Goal: Transaction & Acquisition: Purchase product/service

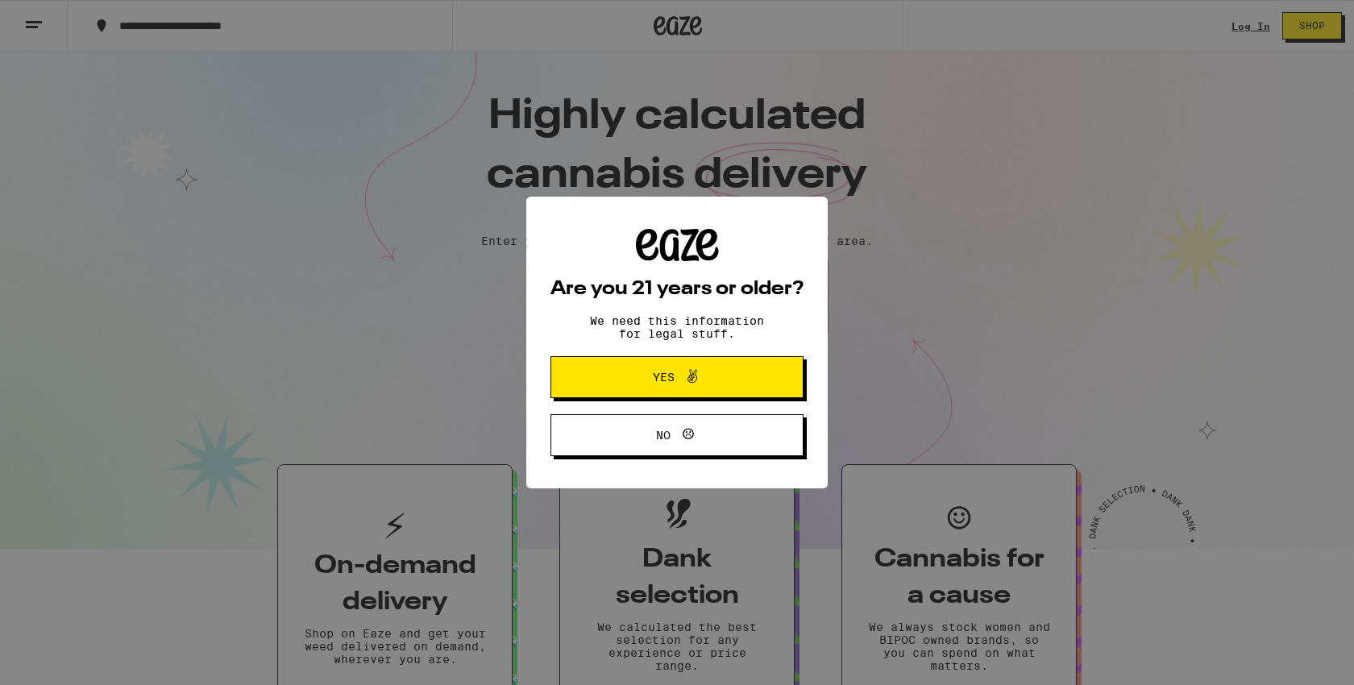
click at [670, 383] on span "Yes" at bounding box center [664, 377] width 22 height 11
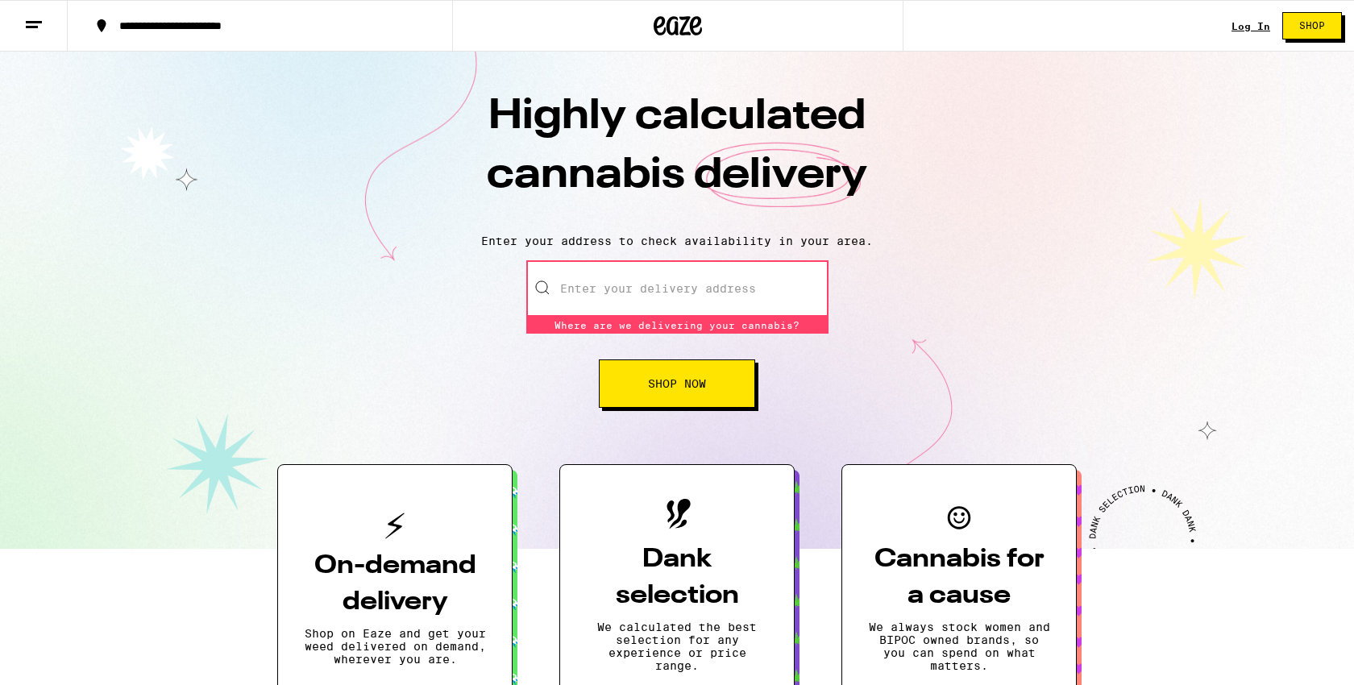
click at [1258, 23] on link "Log In" at bounding box center [1251, 26] width 39 height 10
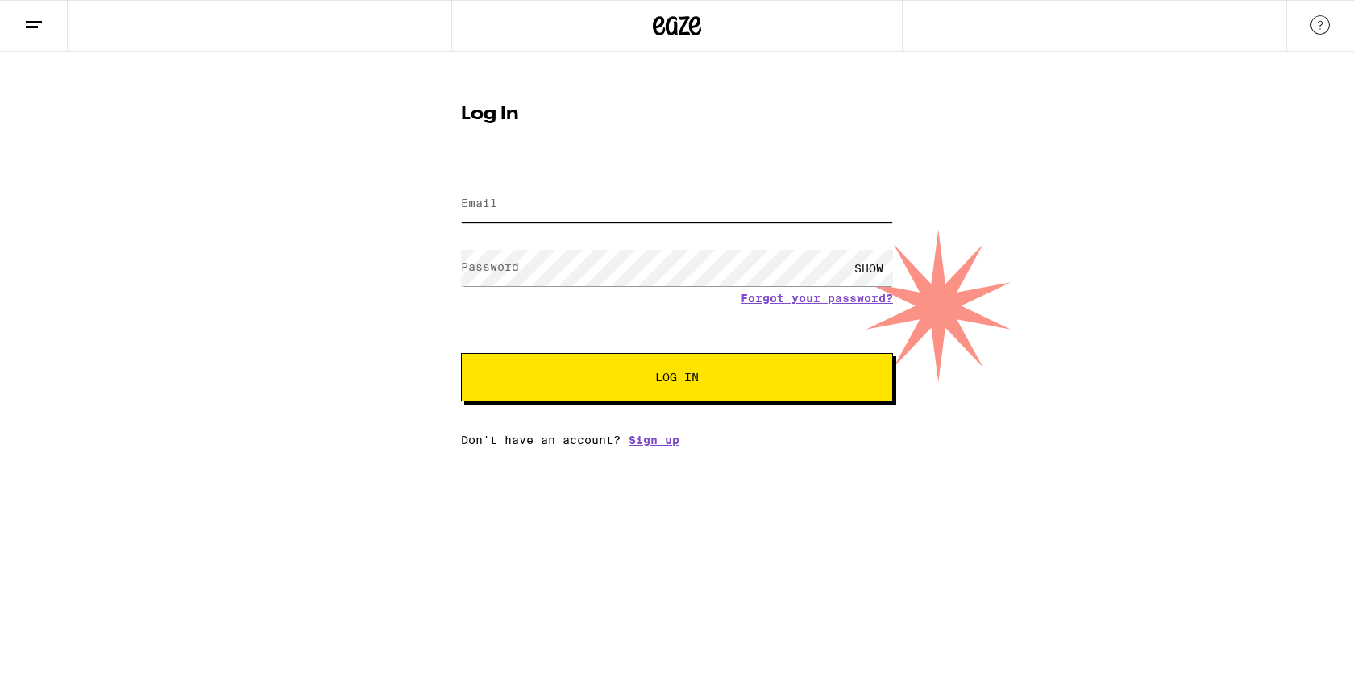
click at [721, 203] on input "Email" at bounding box center [677, 204] width 432 height 36
type input "[EMAIL_ADDRESS][DOMAIN_NAME]"
click at [863, 265] on div "SHOW" at bounding box center [869, 268] width 48 height 36
click at [863, 265] on div "HIDE" at bounding box center [869, 268] width 48 height 36
click at [711, 359] on button "Log In" at bounding box center [677, 377] width 432 height 48
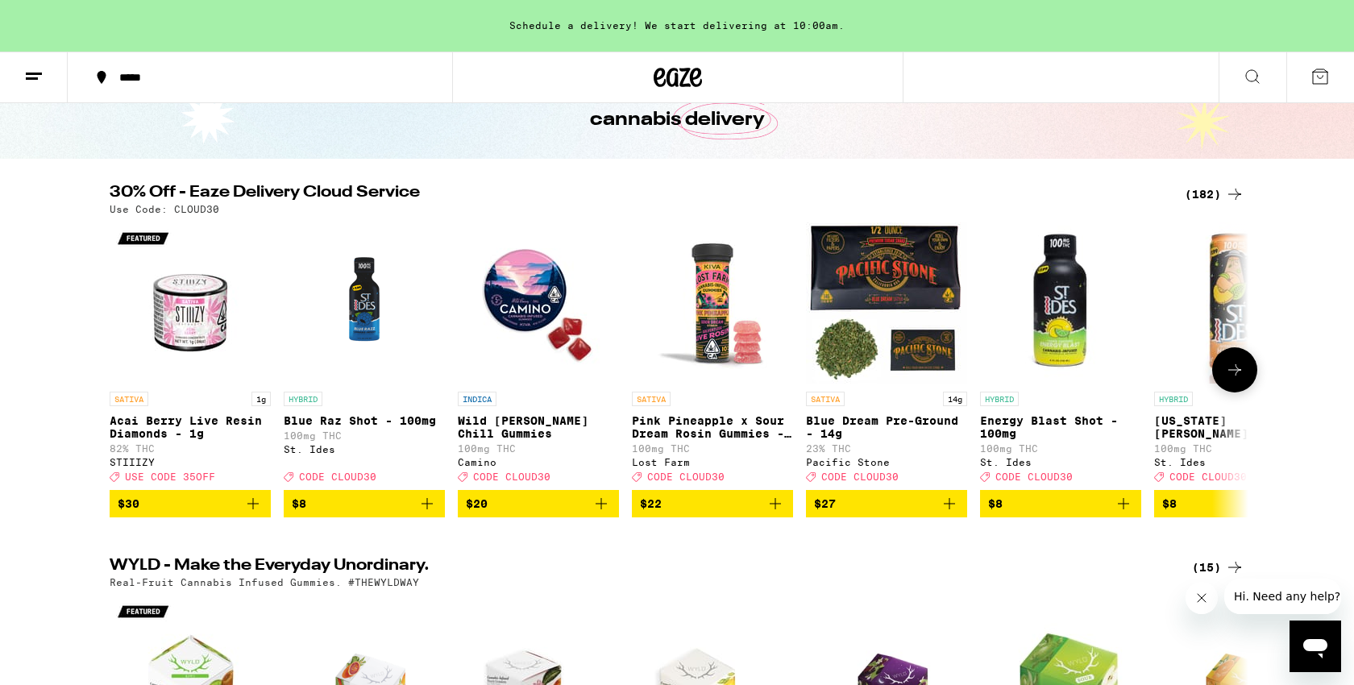
scroll to position [102, 0]
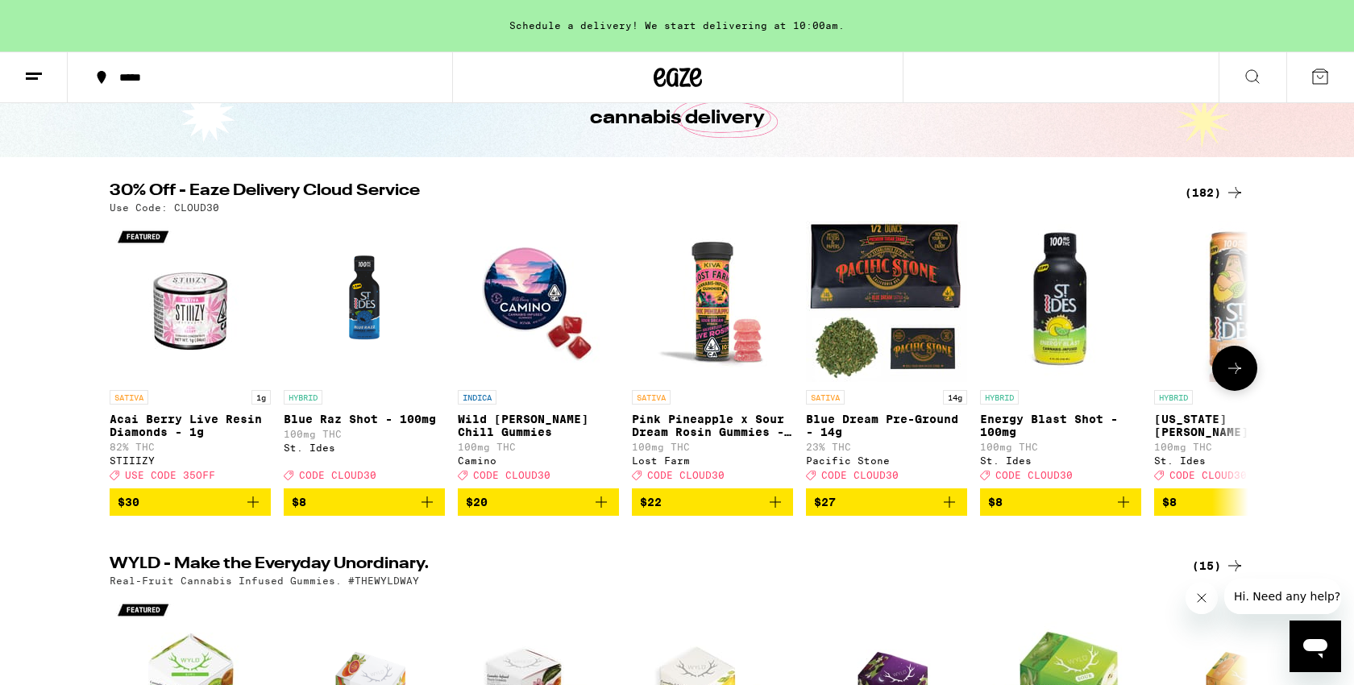
click at [1229, 377] on icon at bounding box center [1234, 368] width 19 height 19
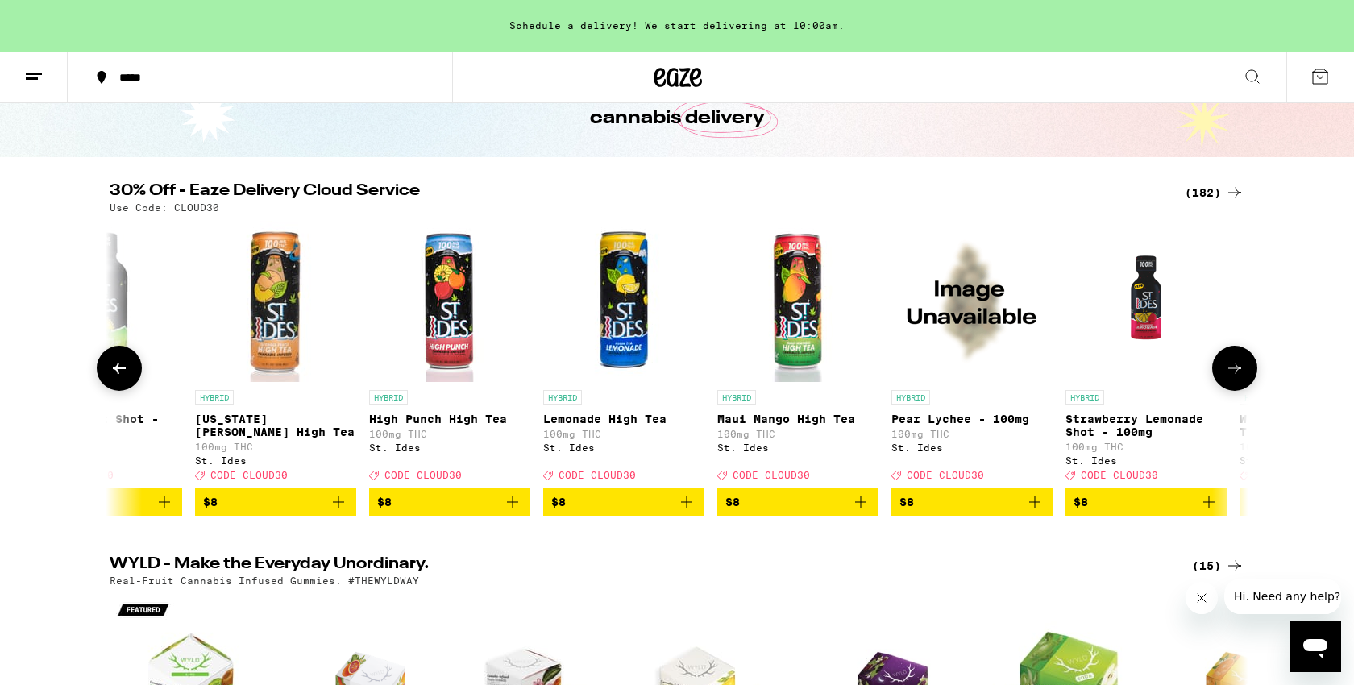
click at [1230, 378] on icon at bounding box center [1234, 368] width 19 height 19
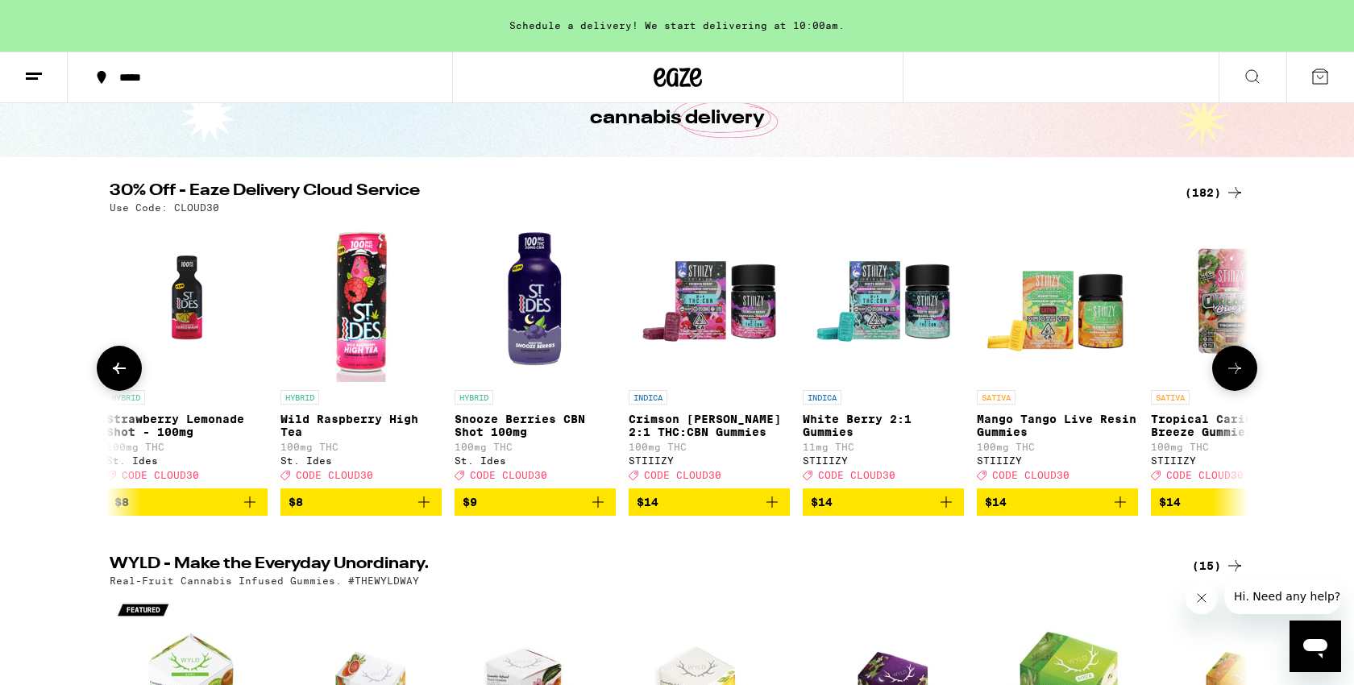
click at [1237, 378] on icon at bounding box center [1234, 368] width 19 height 19
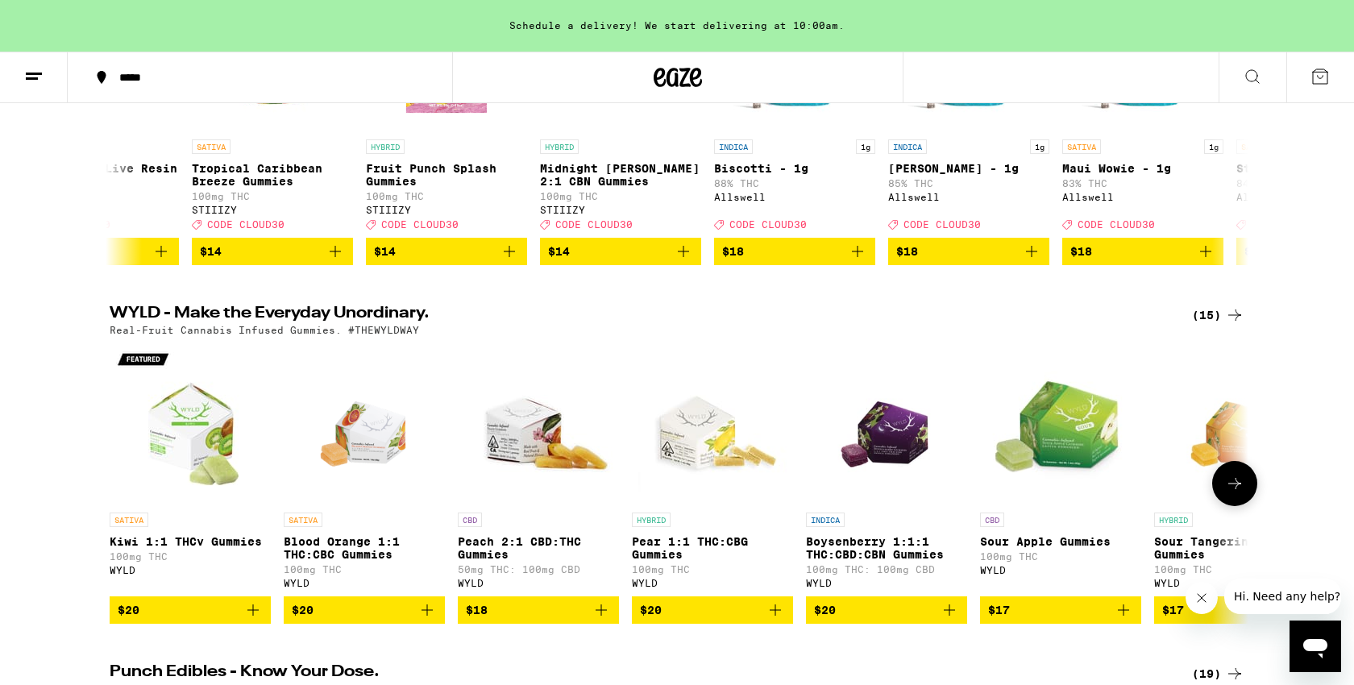
scroll to position [0, 0]
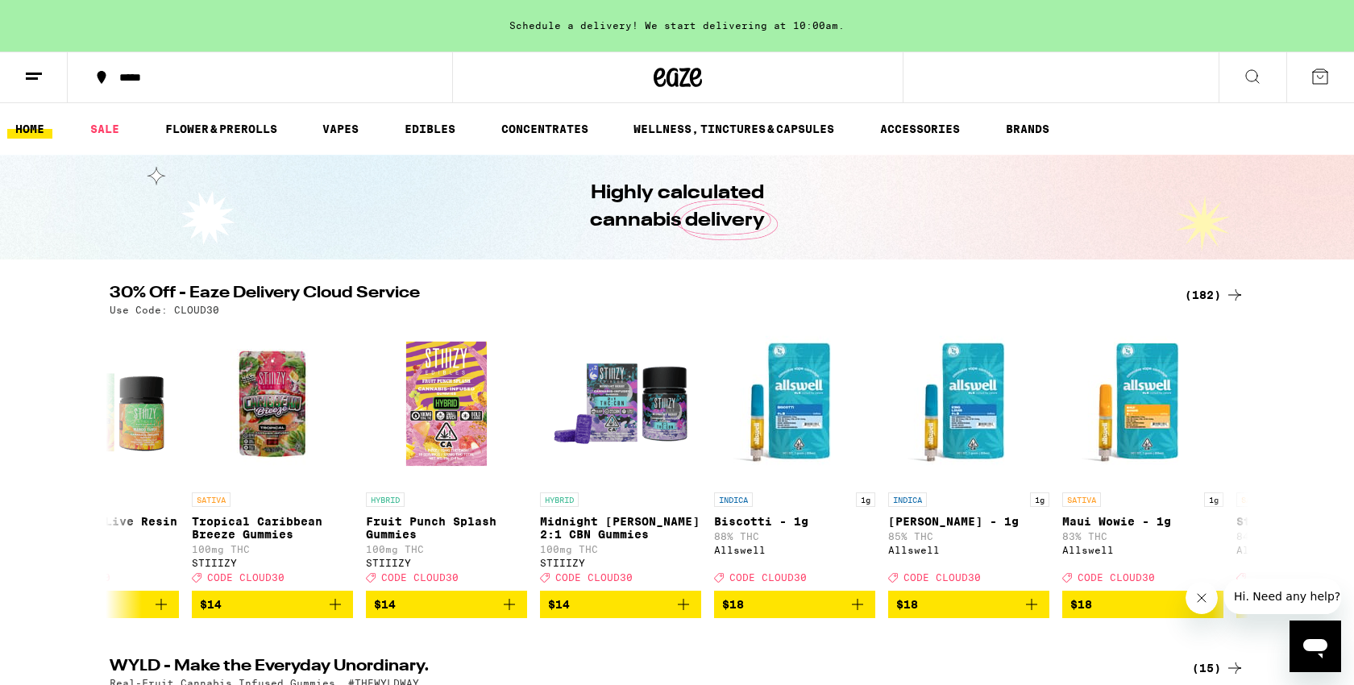
click at [1221, 293] on div "(182)" at bounding box center [1215, 294] width 60 height 19
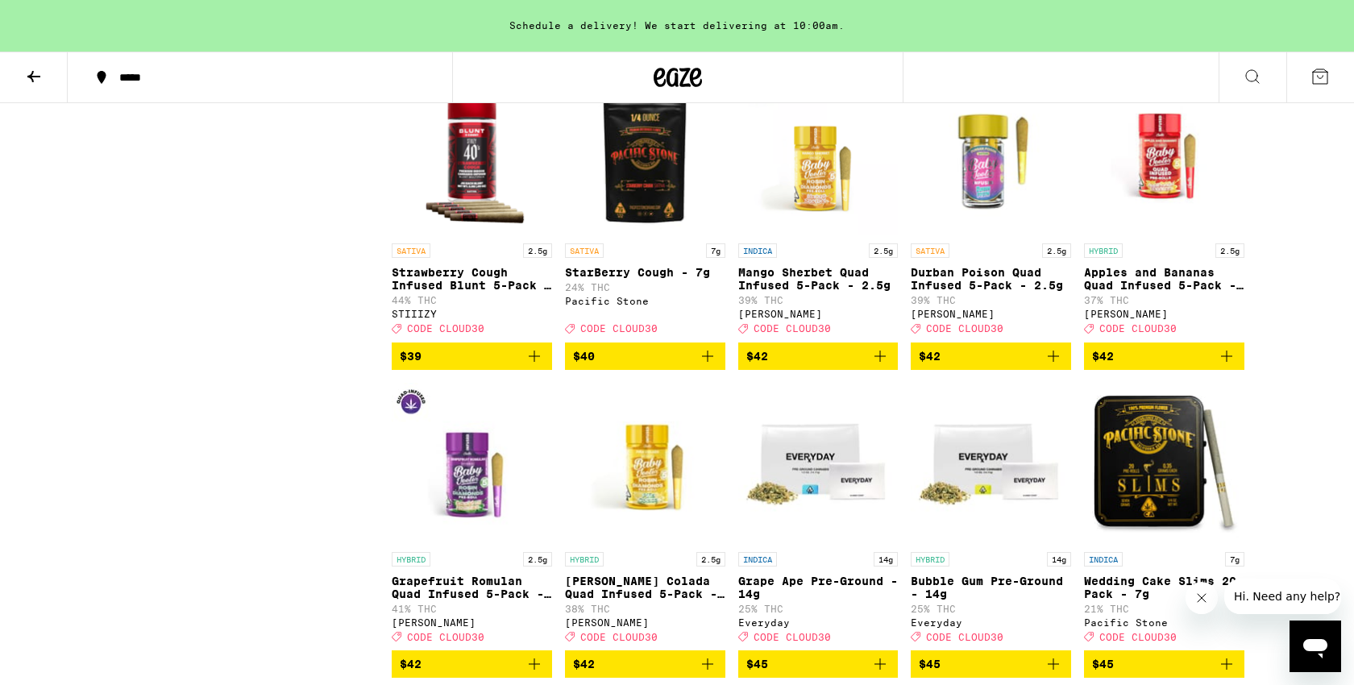
scroll to position [9752, 0]
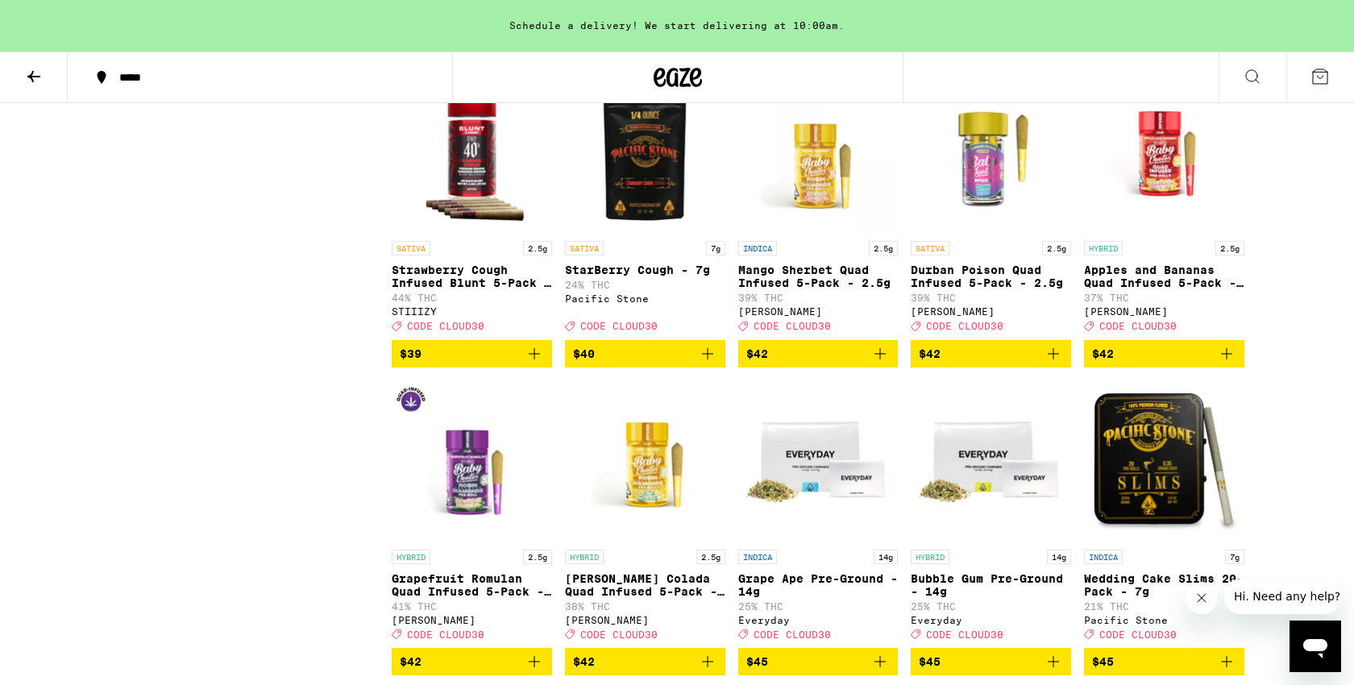
click at [509, 233] on img "Open page for Strawberry Cough Infused Blunt 5-Pack - 2.5g from STIIIZY" at bounding box center [472, 152] width 160 height 161
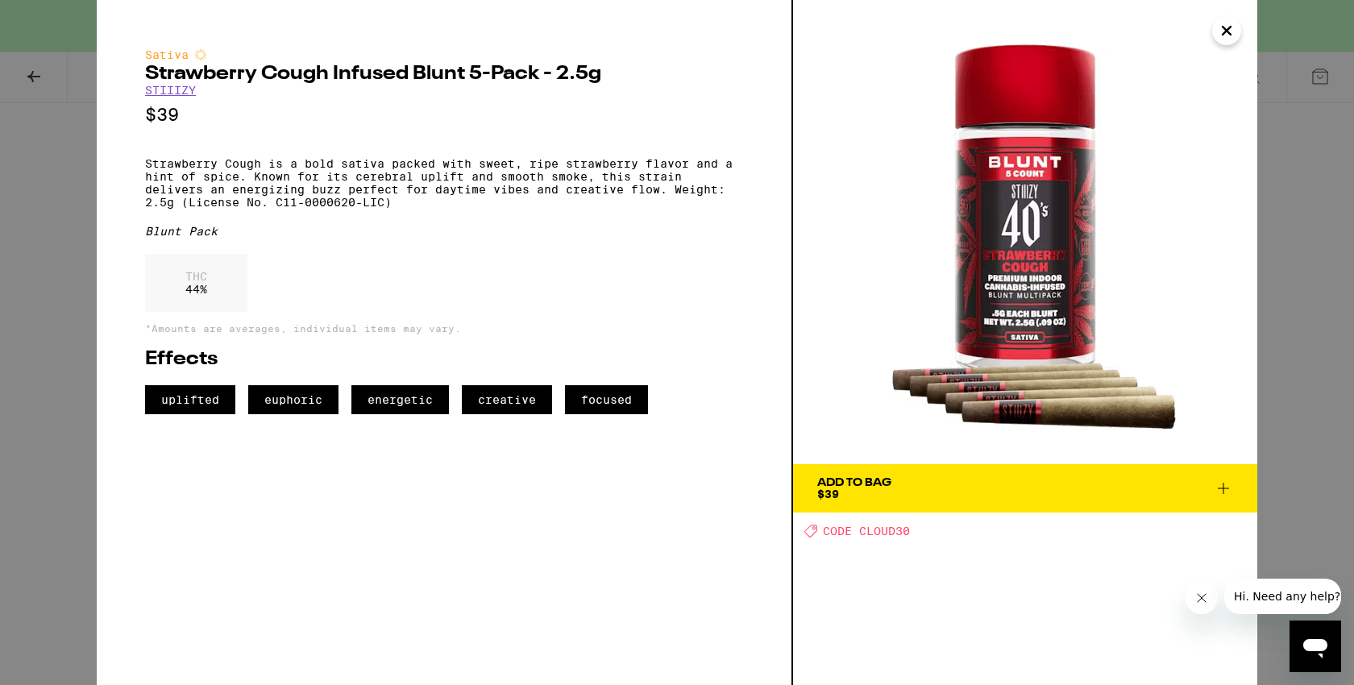
click at [1229, 25] on icon "Close" at bounding box center [1226, 31] width 19 height 24
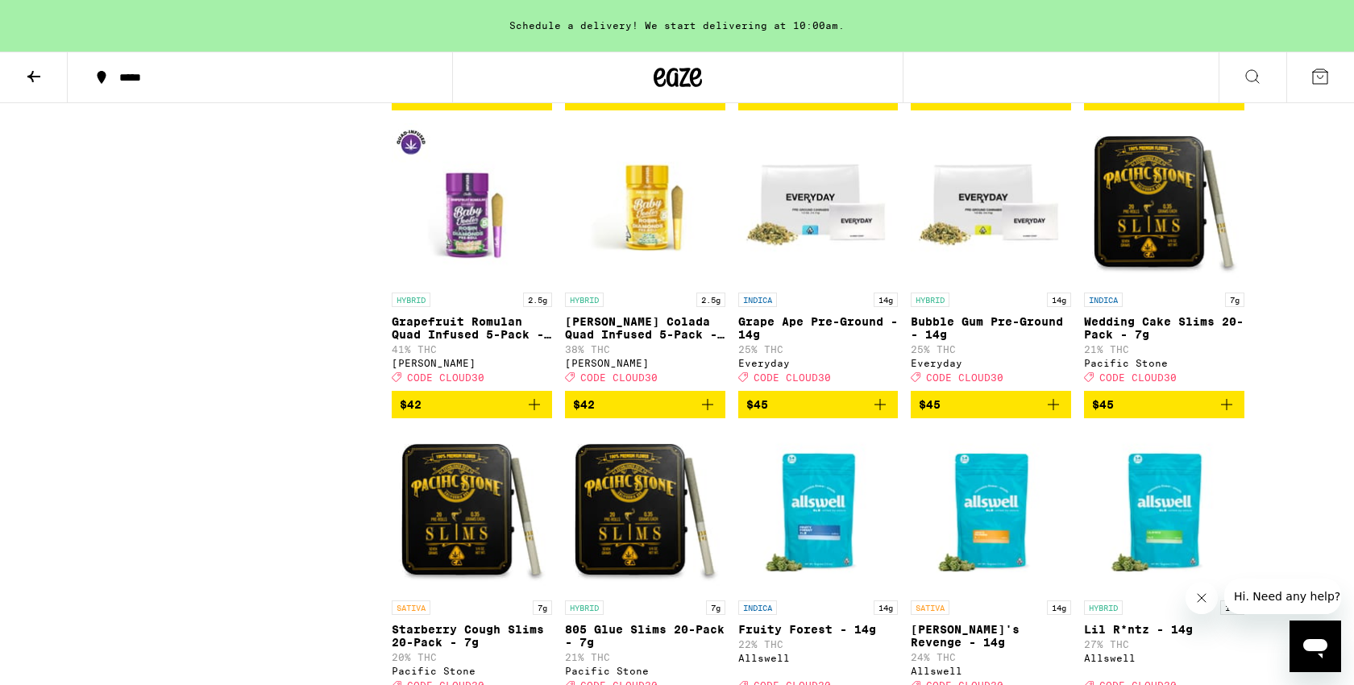
scroll to position [10008, 0]
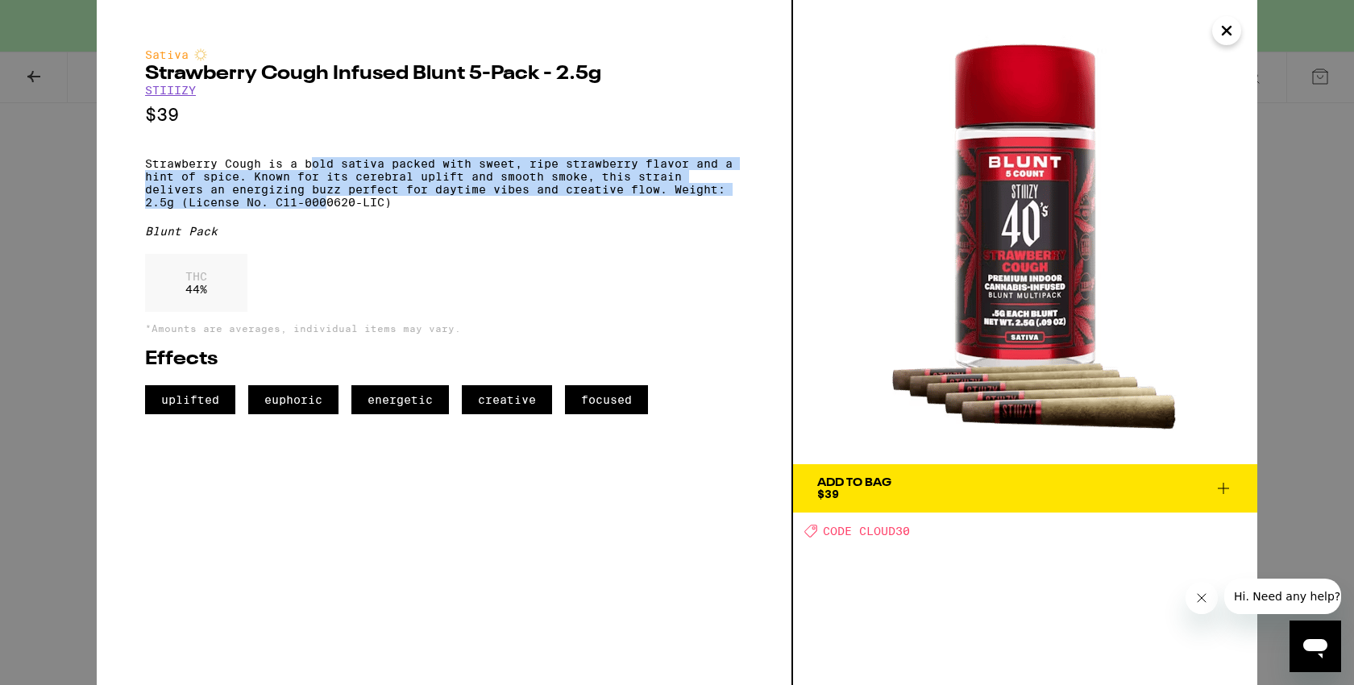
drag, startPoint x: 314, startPoint y: 176, endPoint x: 328, endPoint y: 218, distance: 45.1
click at [328, 209] on p "Strawberry Cough is a bold sativa packed with sweet, ripe strawberry flavor and…" at bounding box center [444, 183] width 598 height 52
drag, startPoint x: 328, startPoint y: 218, endPoint x: 288, endPoint y: 166, distance: 66.1
click at [288, 166] on p "Strawberry Cough is a bold sativa packed with sweet, ripe strawberry flavor and…" at bounding box center [444, 183] width 598 height 52
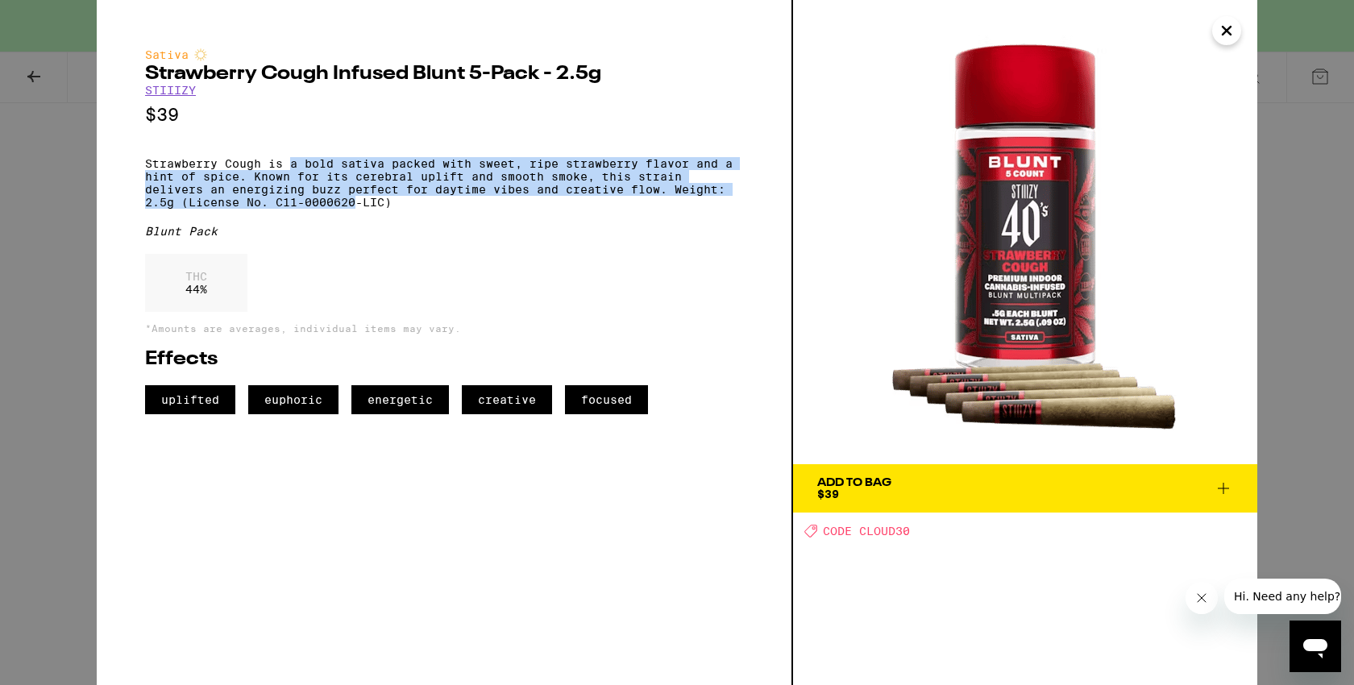
click at [288, 166] on p "Strawberry Cough is a bold sativa packed with sweet, ripe strawberry flavor and…" at bounding box center [444, 183] width 598 height 52
drag, startPoint x: 235, startPoint y: 173, endPoint x: 323, endPoint y: 239, distance: 109.5
click at [323, 239] on div "Sativa Strawberry Cough Infused Blunt 5-Pack - 2.5g STIIIZY $39 Strawberry Coug…" at bounding box center [444, 231] width 598 height 366
drag, startPoint x: 297, startPoint y: 213, endPoint x: 228, endPoint y: 157, distance: 88.9
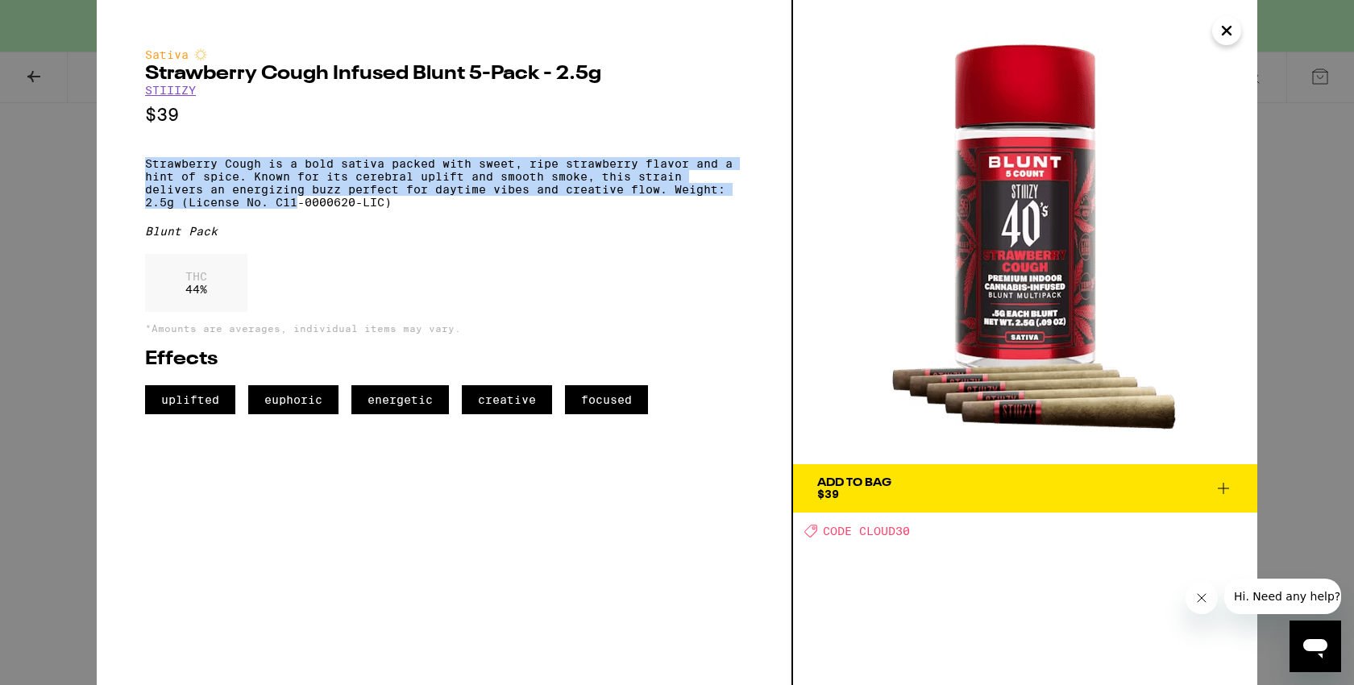
click at [228, 157] on div "Sativa Strawberry Cough Infused Blunt 5-Pack - 2.5g STIIIZY $39 Strawberry Coug…" at bounding box center [444, 231] width 598 height 366
drag, startPoint x: 219, startPoint y: 164, endPoint x: 330, endPoint y: 219, distance: 124.0
click at [330, 209] on p "Strawberry Cough is a bold sativa packed with sweet, ripe strawberry flavor and…" at bounding box center [444, 183] width 598 height 52
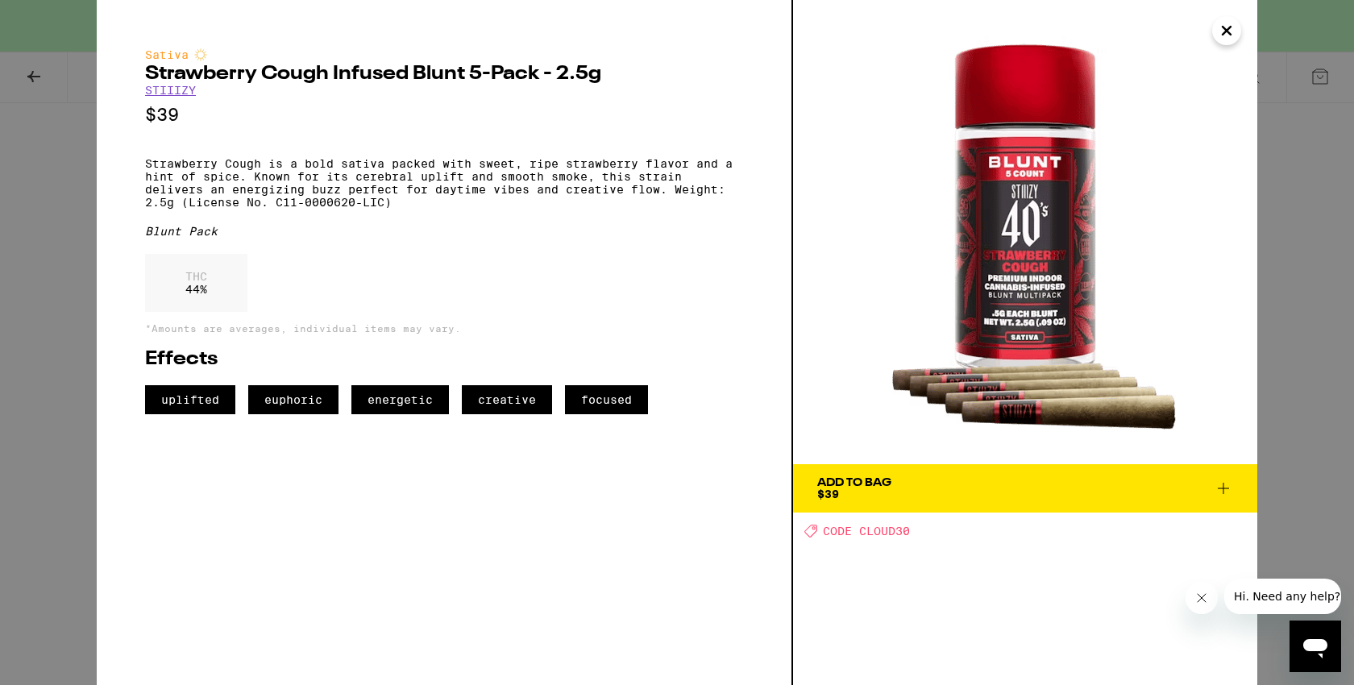
click at [1226, 31] on icon "Close" at bounding box center [1227, 31] width 8 height 8
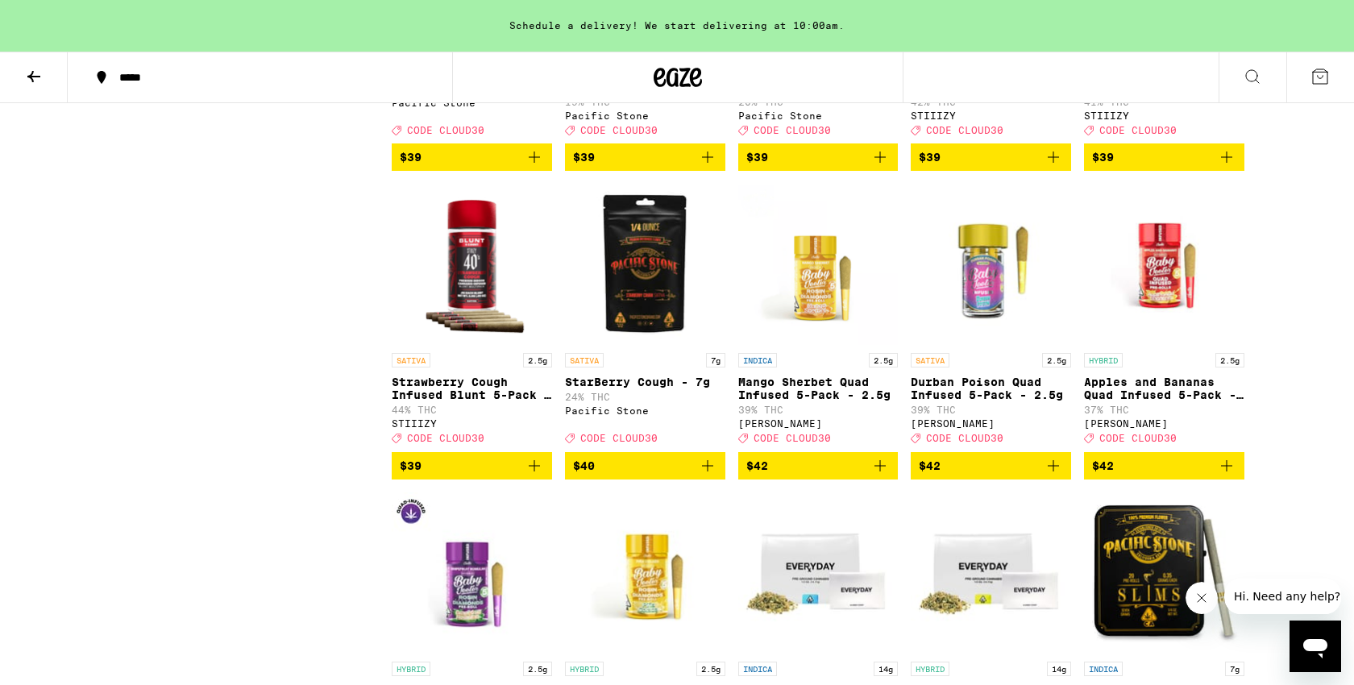
scroll to position [9163, 0]
